Goal: Task Accomplishment & Management: Manage account settings

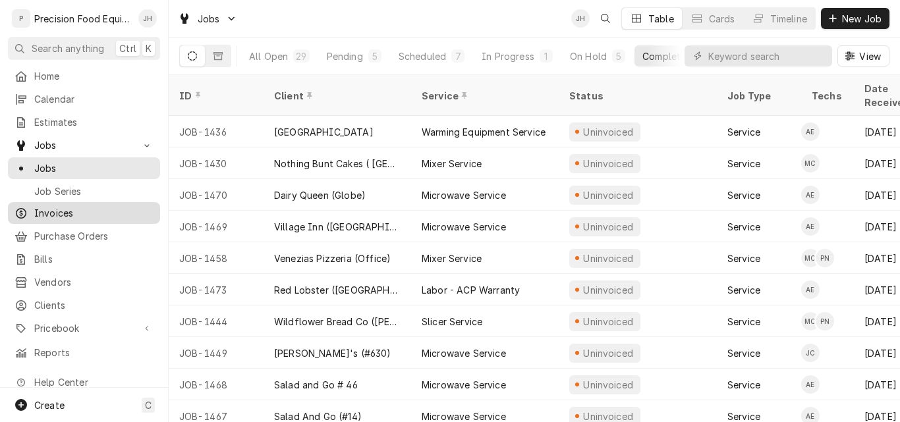
click at [65, 208] on span "Invoices" at bounding box center [93, 213] width 119 height 14
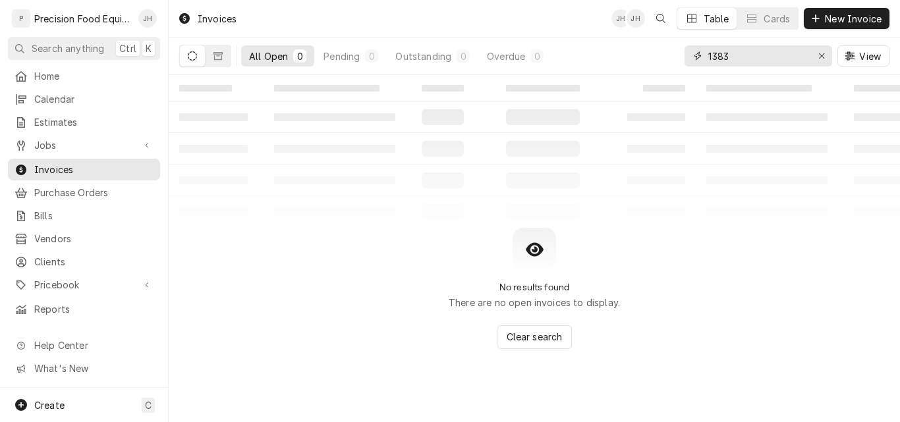
drag, startPoint x: 741, startPoint y: 57, endPoint x: 647, endPoint y: 57, distance: 94.2
click at [647, 57] on div "All Open 0 Pending 0 Outstanding 0 Overdue 0 1383 View" at bounding box center [534, 56] width 710 height 37
click at [69, 163] on span "Invoices" at bounding box center [93, 170] width 119 height 14
click at [820, 58] on icon "Erase input" at bounding box center [822, 55] width 7 height 9
click at [747, 61] on input "Dynamic Content Wrapper" at bounding box center [770, 55] width 124 height 21
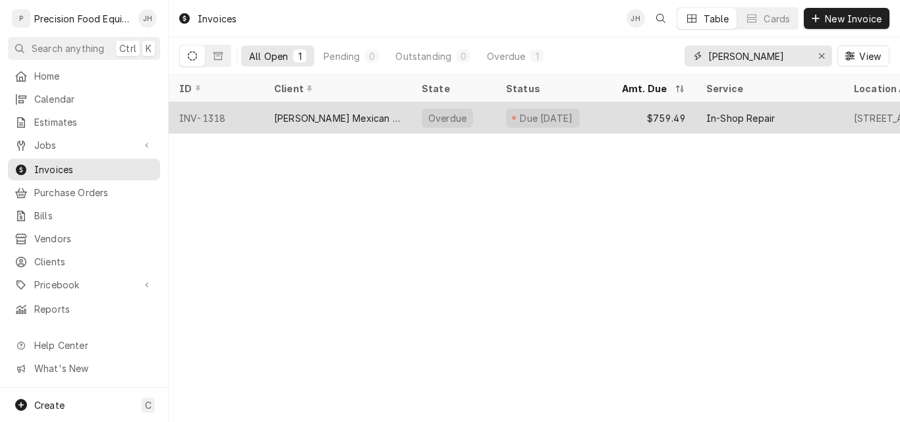
type input "moreno"
click at [621, 116] on div "$759.49" at bounding box center [654, 118] width 84 height 32
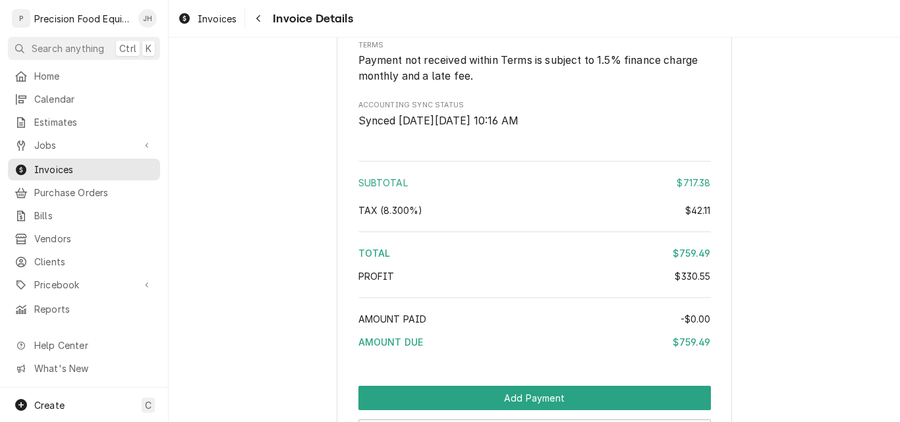
scroll to position [2065, 0]
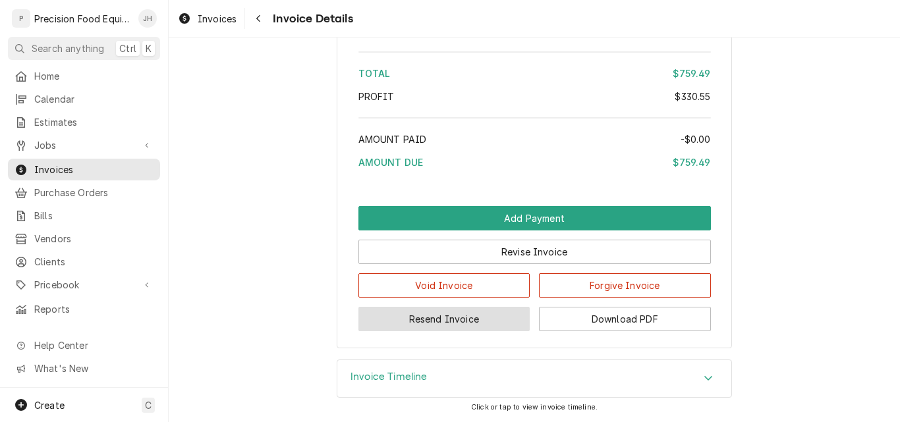
click at [459, 322] on button "Resend Invoice" at bounding box center [445, 319] width 172 height 24
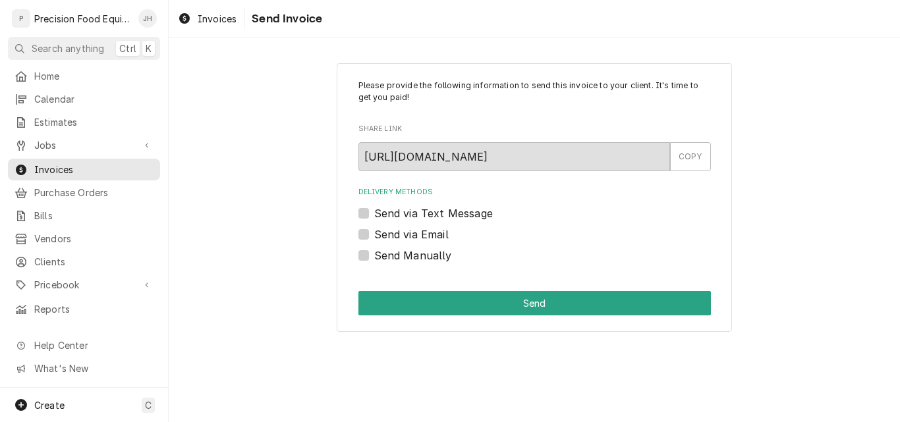
click at [412, 216] on label "Send via Text Message" at bounding box center [433, 214] width 119 height 16
click at [412, 216] on input "Send via Text Message" at bounding box center [550, 220] width 353 height 29
checkbox input "true"
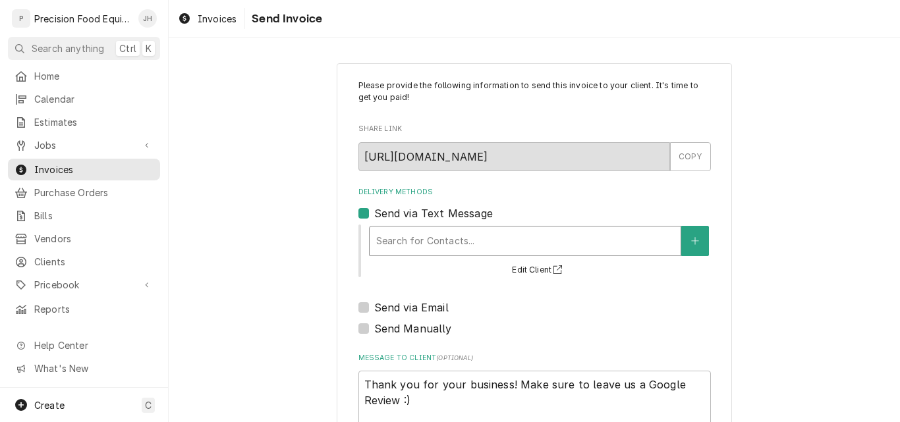
click at [385, 238] on div "Delivery Methods" at bounding box center [525, 241] width 298 height 24
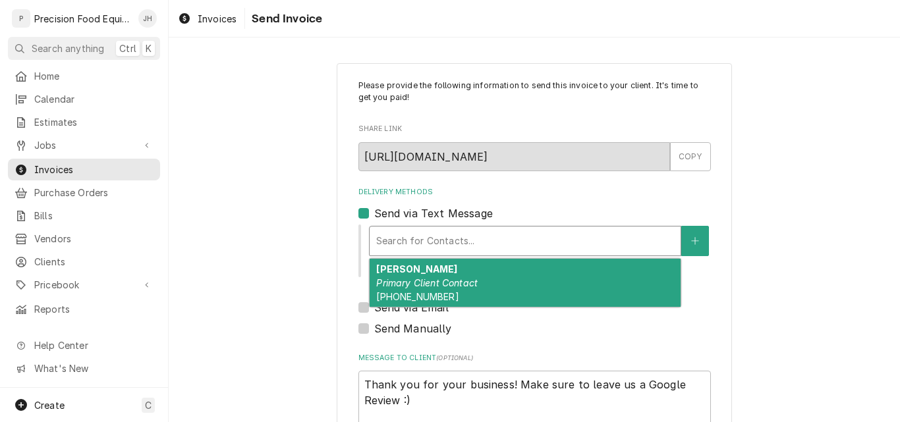
click at [390, 272] on strong "Francisco Moreno" at bounding box center [416, 269] width 81 height 11
type textarea "x"
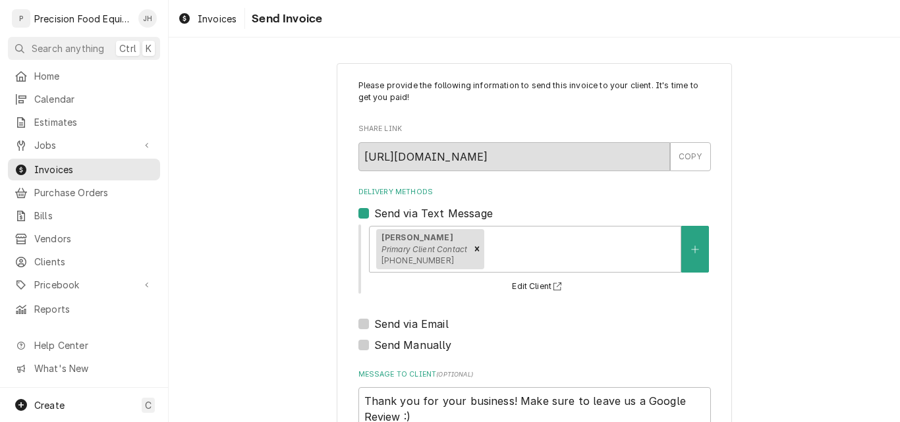
click at [374, 324] on label "Send via Email" at bounding box center [411, 324] width 74 height 16
click at [374, 324] on input "Send via Email" at bounding box center [550, 330] width 353 height 29
checkbox input "true"
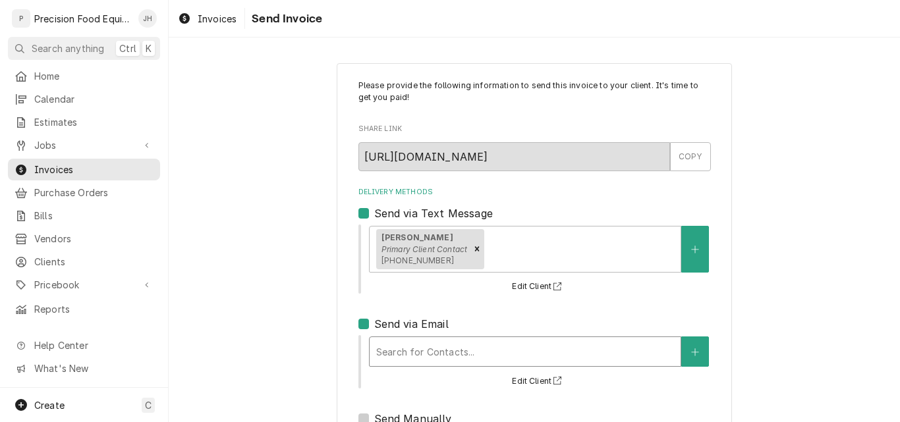
click at [395, 343] on div "Delivery Methods" at bounding box center [525, 352] width 298 height 24
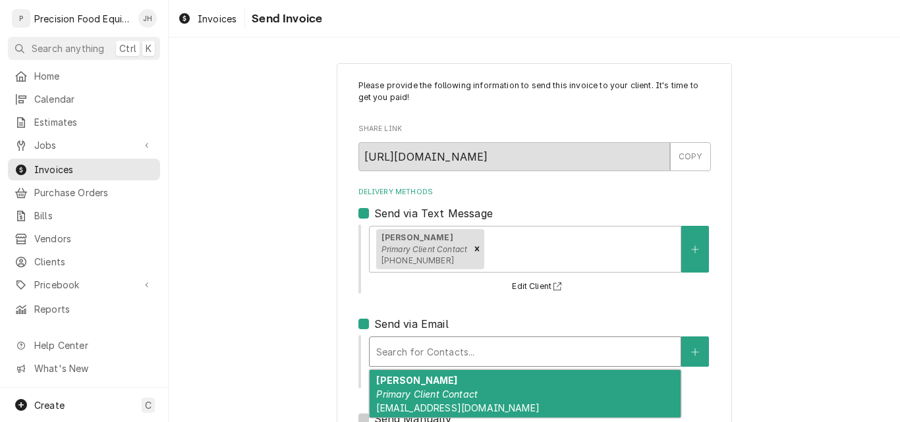
click at [425, 395] on em "Primary Client Contact" at bounding box center [426, 394] width 101 height 11
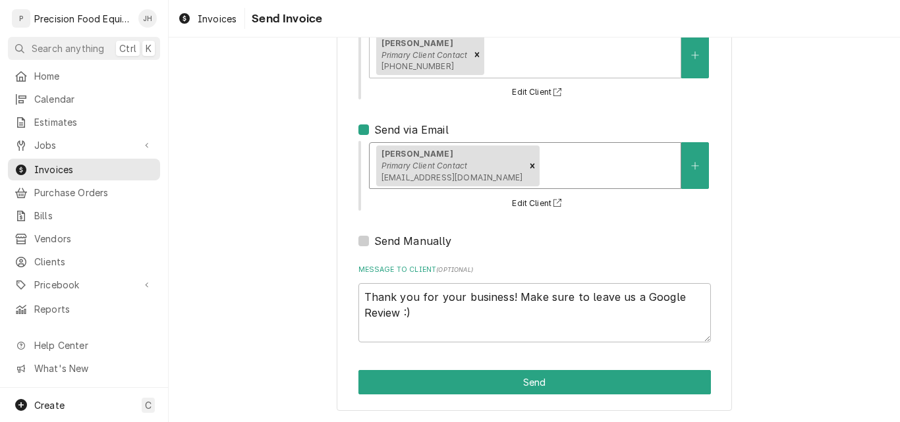
scroll to position [195, 0]
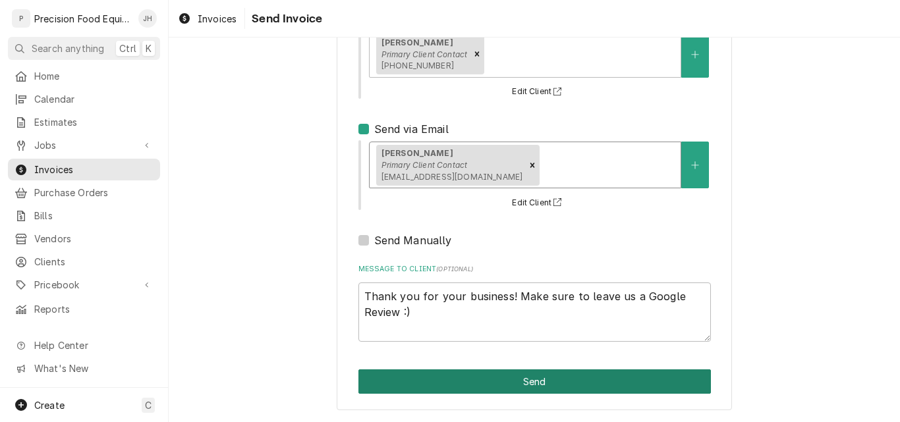
click at [529, 382] on button "Send" at bounding box center [535, 382] width 353 height 24
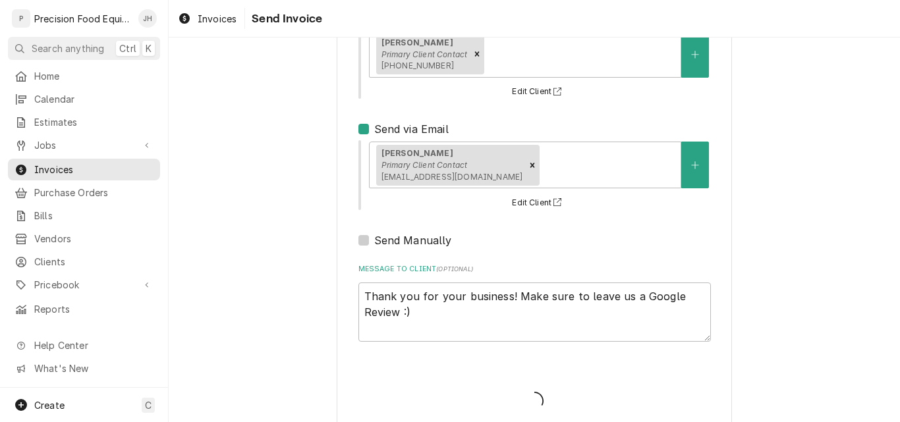
type textarea "x"
